Goal: Check status: Check status

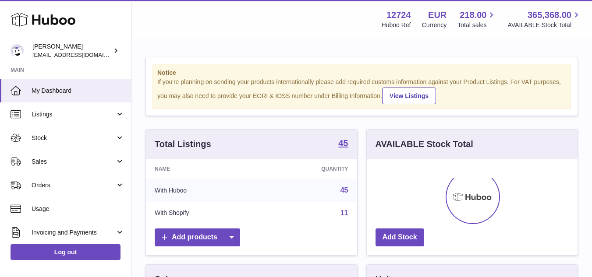
scroll to position [137, 211]
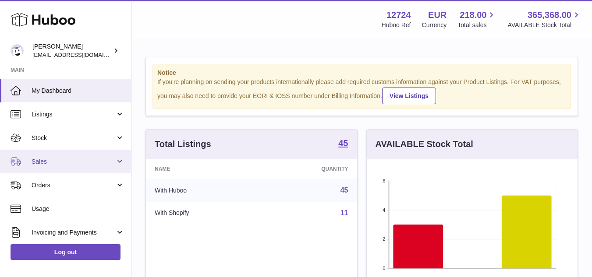
click at [75, 168] on link "Sales" at bounding box center [65, 162] width 131 height 24
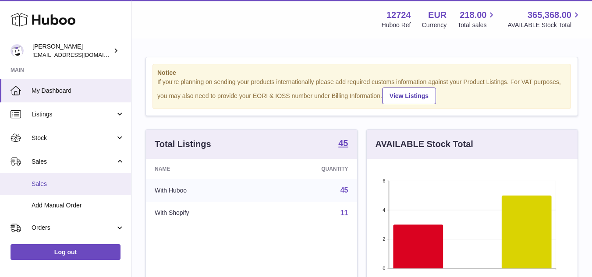
click at [80, 185] on span "Sales" at bounding box center [78, 184] width 93 height 8
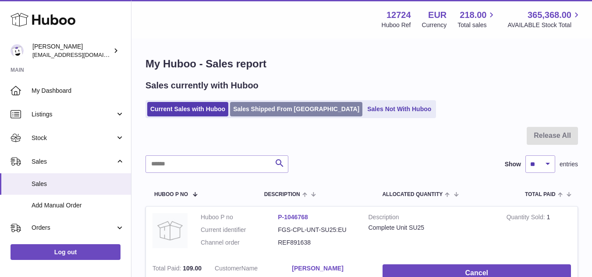
click at [277, 102] on link "Sales Shipped From [GEOGRAPHIC_DATA]" at bounding box center [296, 109] width 132 height 14
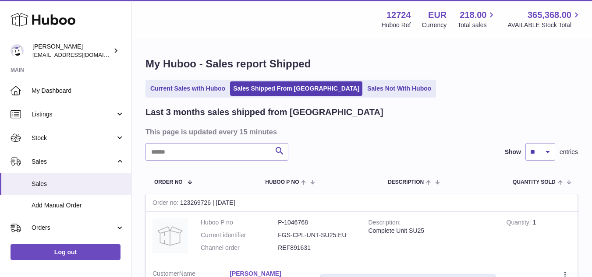
click at [548, 71] on h1 "My Huboo - Sales report Shipped" at bounding box center [361, 64] width 432 height 14
click at [257, 152] on input "text" at bounding box center [216, 152] width 143 height 18
paste input "*********"
click at [194, 205] on div "Order no 121725319 | 26th Jul" at bounding box center [361, 203] width 431 height 18
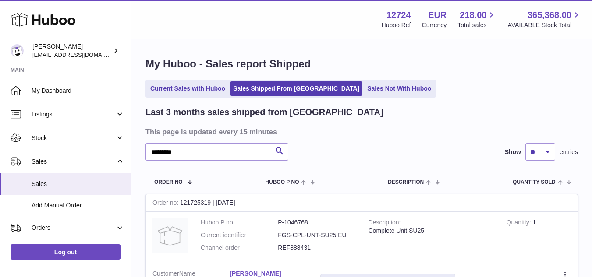
click at [194, 205] on div "Order no 121725319 | 26th Jul" at bounding box center [361, 203] width 431 height 18
copy div "no 121725319"
click at [219, 179] on tr "Order No Huboo P no Description Quantity Sold Customer Tracking" at bounding box center [361, 182] width 432 height 25
drag, startPoint x: 182, startPoint y: 202, endPoint x: 209, endPoint y: 200, distance: 26.8
click at [209, 200] on div "Order no 121725319 | 26th Jul" at bounding box center [361, 203] width 431 height 18
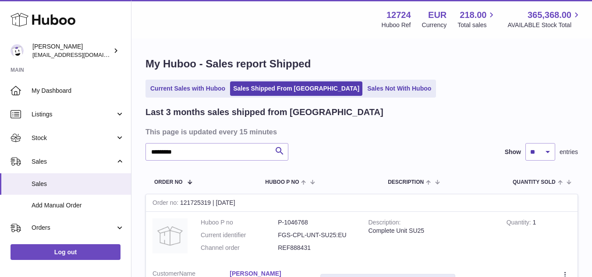
copy div "121725319"
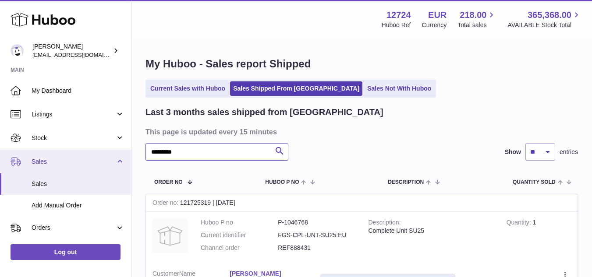
drag, startPoint x: 198, startPoint y: 149, endPoint x: 122, endPoint y: 152, distance: 75.8
click at [122, 152] on div "Huboo Sebastian Lewis internalAdmin-12724@internal.huboo.com Main My Dashboard …" at bounding box center [296, 199] width 592 height 399
paste input "text"
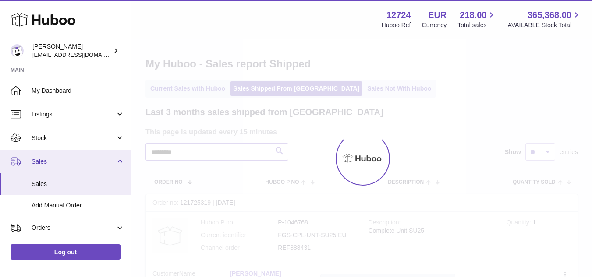
type input "*********"
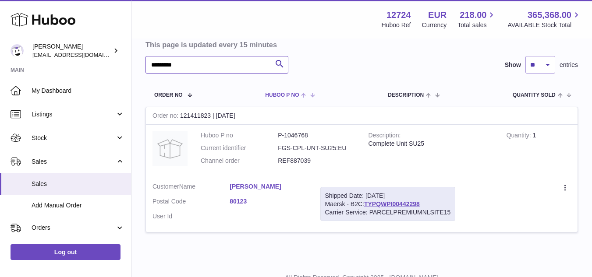
scroll to position [88, 0]
drag, startPoint x: 182, startPoint y: 114, endPoint x: 207, endPoint y: 117, distance: 25.5
click at [207, 117] on div "Order no 121411823 | 21st Jul" at bounding box center [361, 116] width 431 height 18
copy div "121411823"
